Goal: Task Accomplishment & Management: Manage account settings

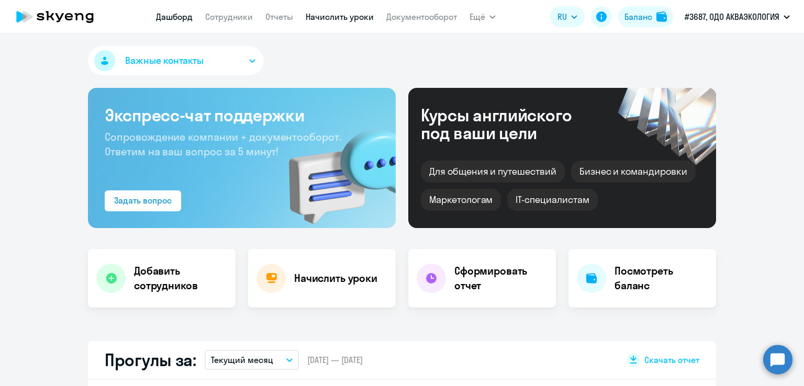
click at [361, 16] on link "Начислить уроки" at bounding box center [340, 17] width 68 height 10
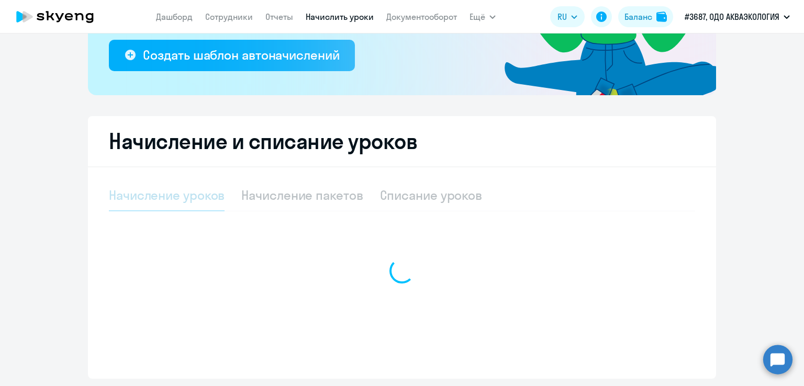
select select "10"
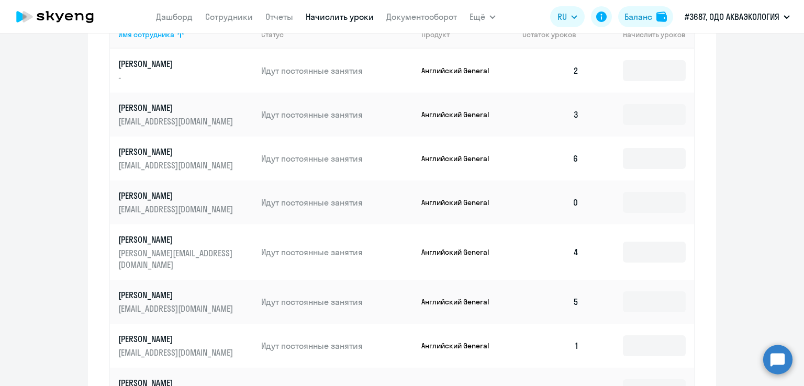
scroll to position [523, 0]
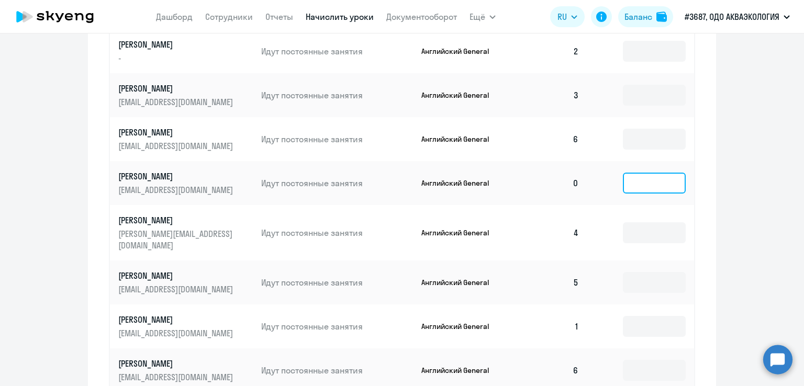
click at [638, 186] on input at bounding box center [654, 183] width 63 height 21
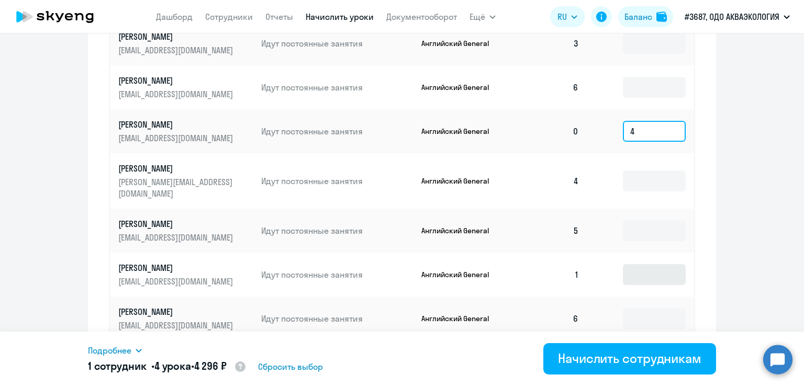
scroll to position [576, 0]
type input "4"
click at [629, 266] on input at bounding box center [654, 274] width 63 height 21
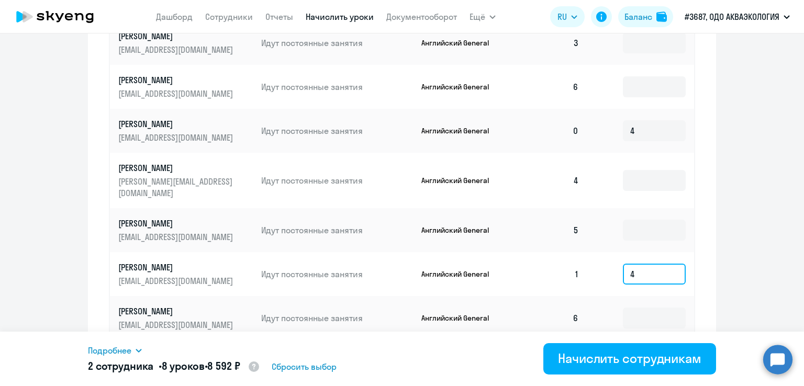
scroll to position [680, 0]
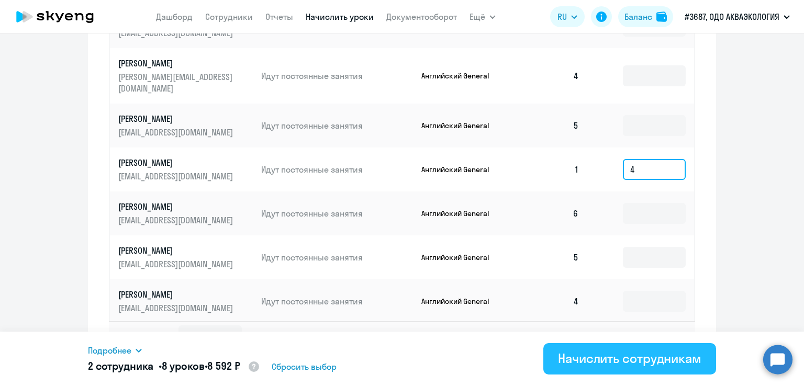
type input "4"
click at [602, 358] on div "Начислить сотрудникам" at bounding box center [629, 358] width 143 height 17
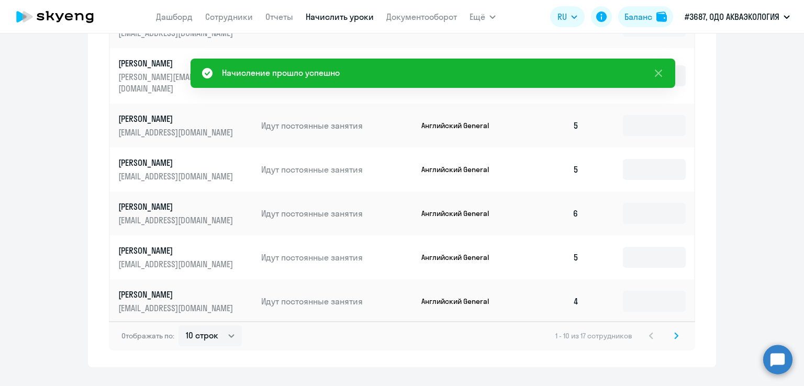
click at [674, 332] on icon at bounding box center [676, 335] width 4 height 7
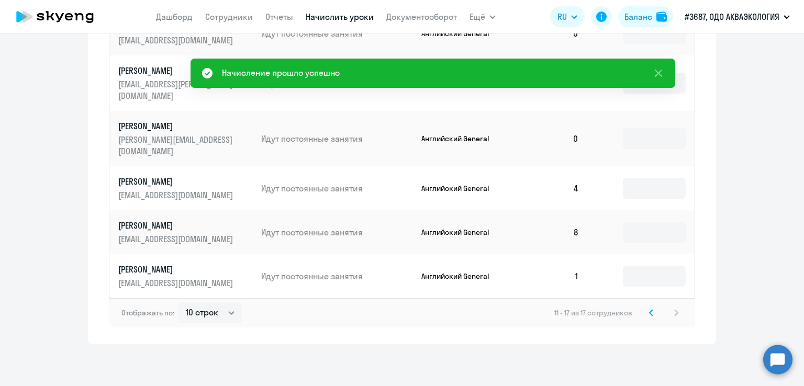
scroll to position [562, 0]
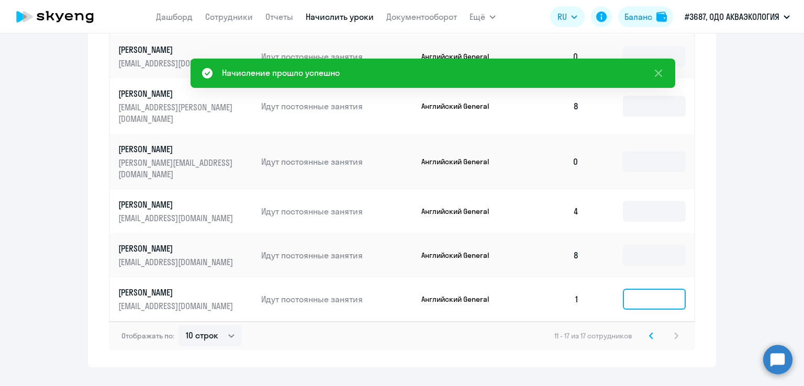
click at [640, 289] on input at bounding box center [654, 299] width 63 height 21
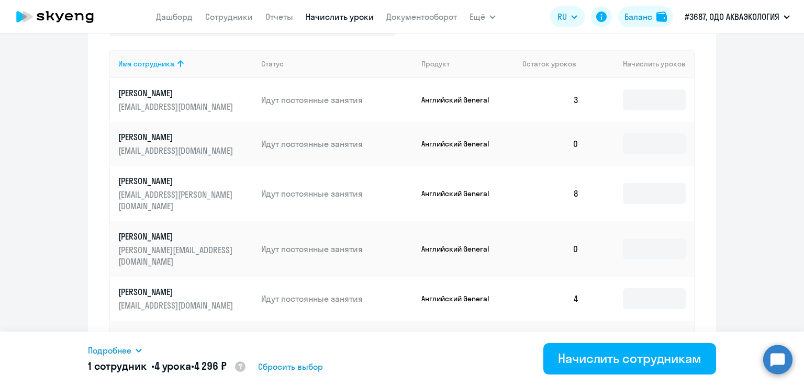
scroll to position [457, 0]
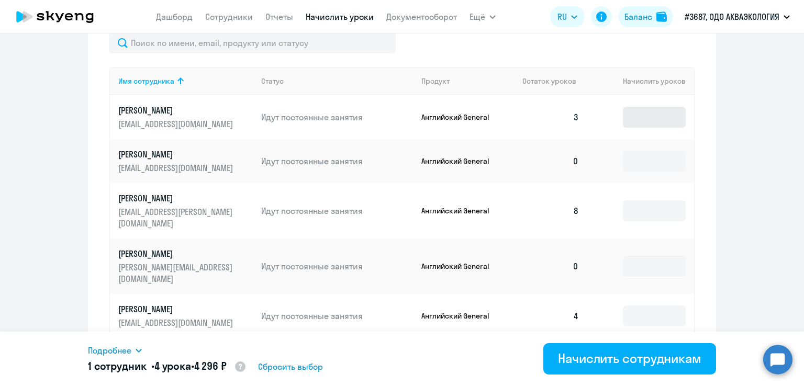
type input "4"
click at [624, 126] on input at bounding box center [654, 117] width 63 height 21
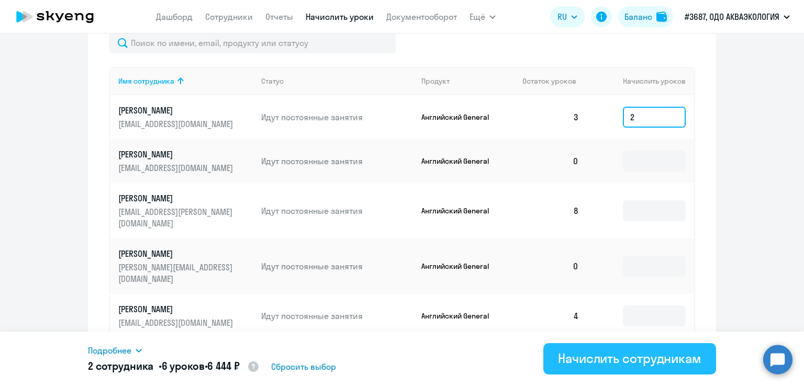
type input "2"
click at [614, 363] on div "Начислить сотрудникам" at bounding box center [629, 358] width 143 height 17
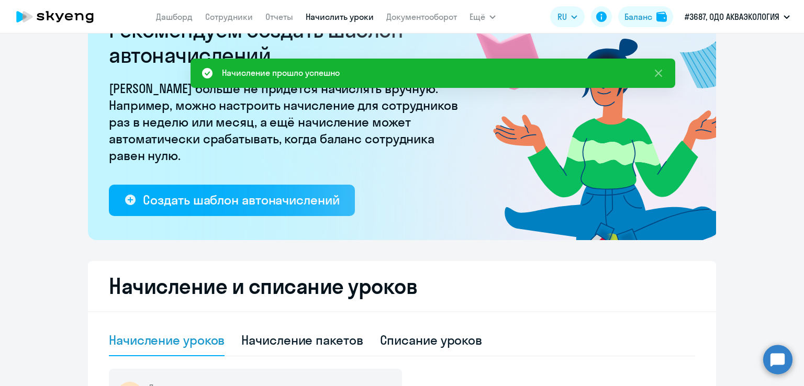
scroll to position [0, 0]
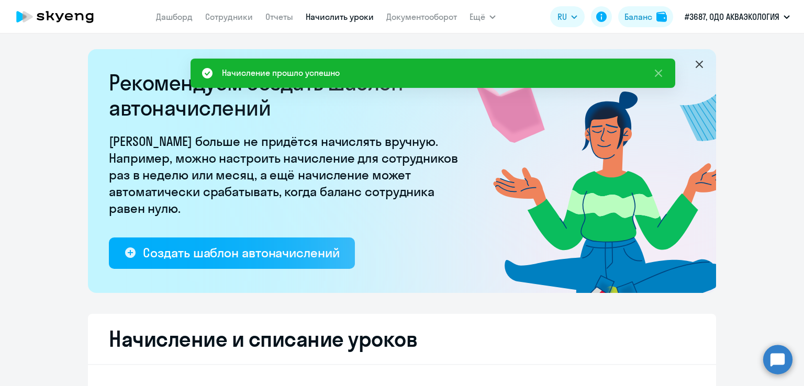
click at [413, 7] on nav "[PERSON_NAME] Отчеты Начислить уроки Документооборот" at bounding box center [306, 16] width 301 height 21
click at [410, 21] on link "Документооборот" at bounding box center [421, 17] width 71 height 10
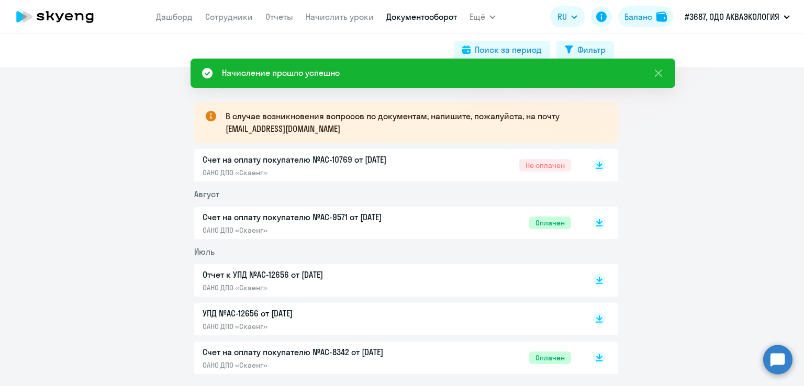
scroll to position [105, 0]
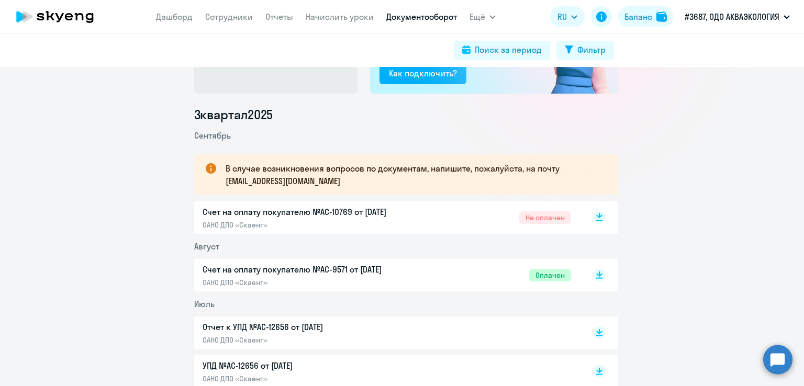
click at [596, 217] on rect at bounding box center [599, 217] width 13 height 13
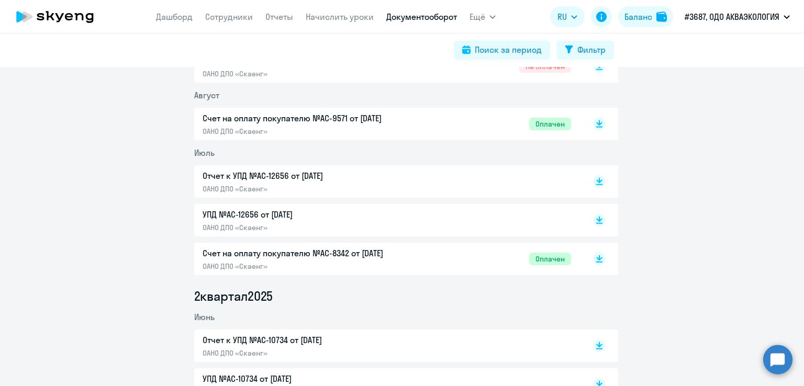
scroll to position [262, 0]
